Goal: Task Accomplishment & Management: Manage account settings

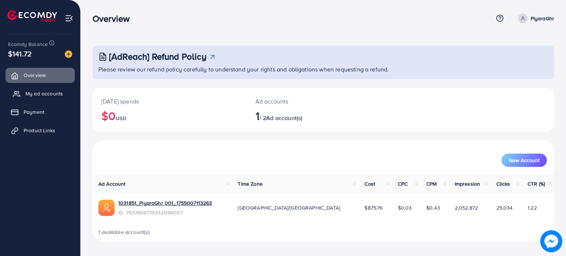
click at [40, 97] on span "My ad accounts" at bounding box center [44, 93] width 38 height 7
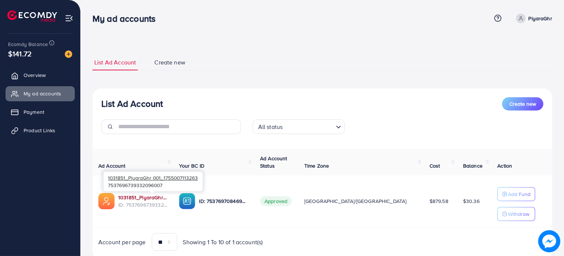
click at [163, 196] on link "1031851_PiyaraGhr 001_1755007113263" at bounding box center [142, 197] width 49 height 7
click at [536, 17] on p "PiyaraGhr" at bounding box center [541, 18] width 24 height 9
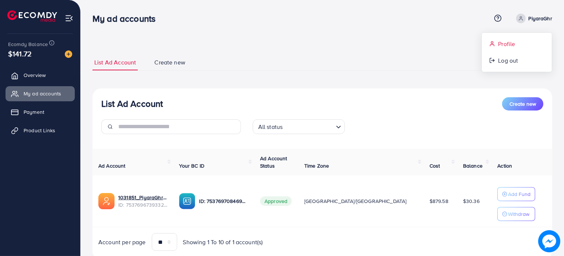
click at [493, 45] on icon at bounding box center [493, 44] width 6 height 6
select select "********"
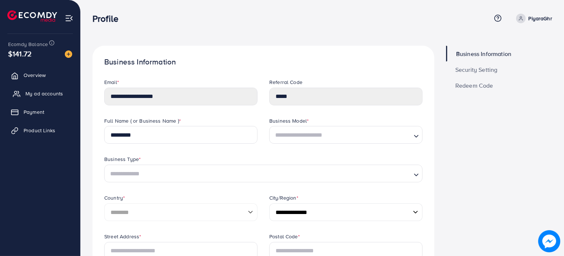
click at [43, 92] on span "My ad accounts" at bounding box center [44, 93] width 38 height 7
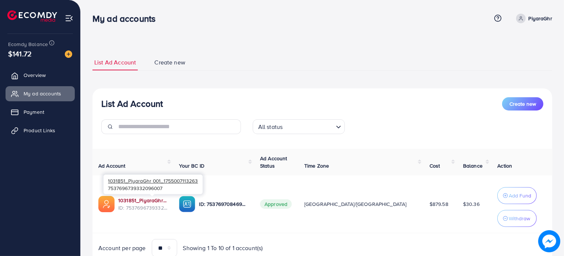
click at [167, 200] on link "1031851_PiyaraGhr 001_1755007113263" at bounding box center [142, 200] width 49 height 7
